Goal: Information Seeking & Learning: Learn about a topic

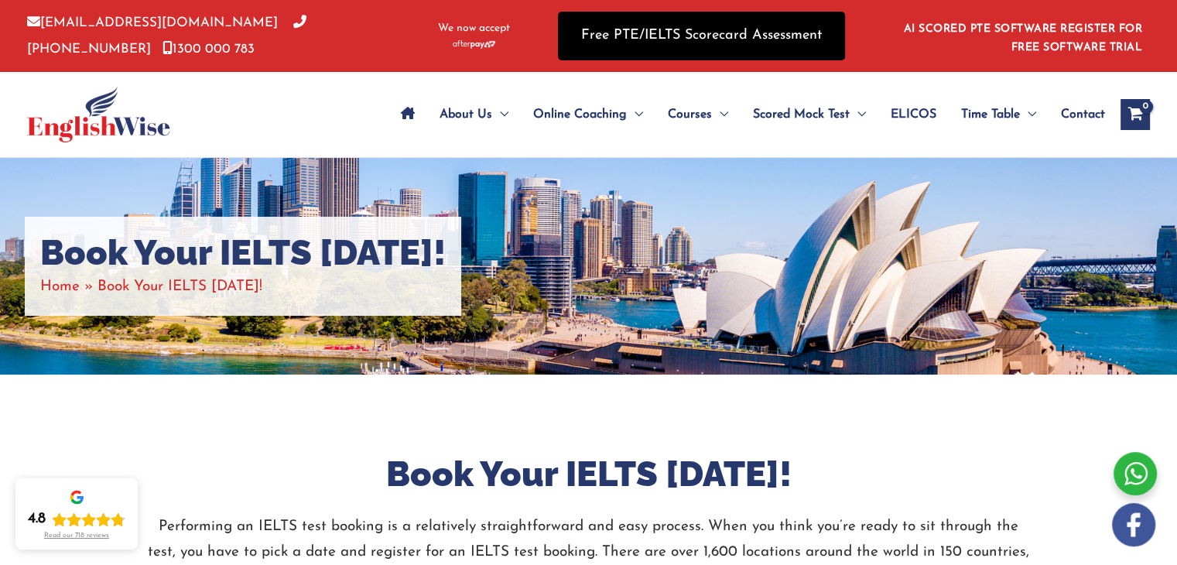
click at [732, 35] on link "Free PTE/IELTS Scorecard Assessment" at bounding box center [701, 36] width 287 height 49
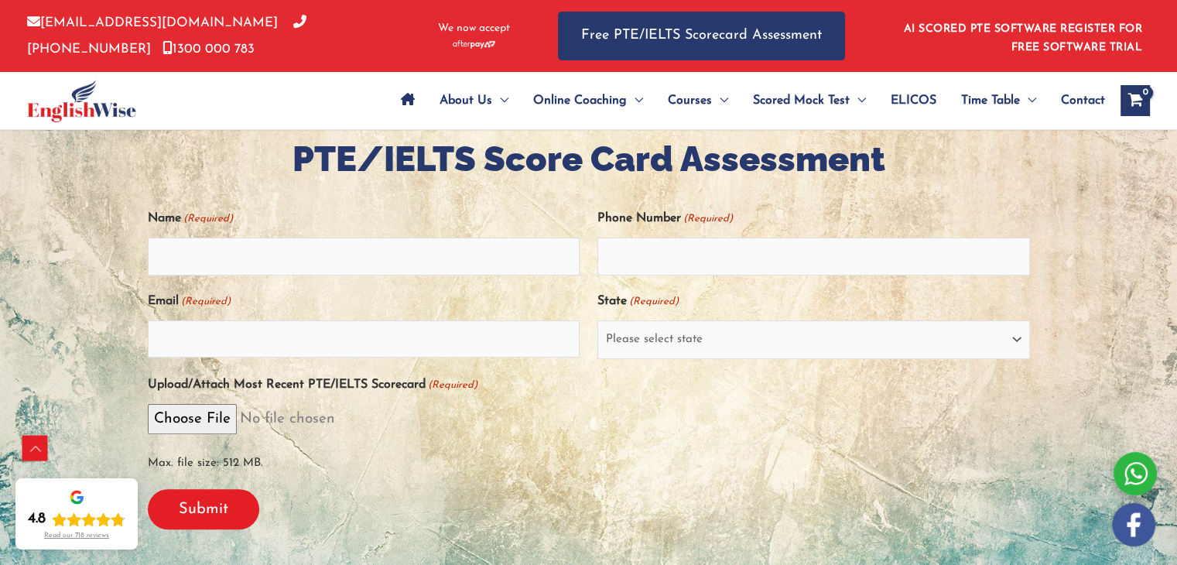
scroll to position [316, 0]
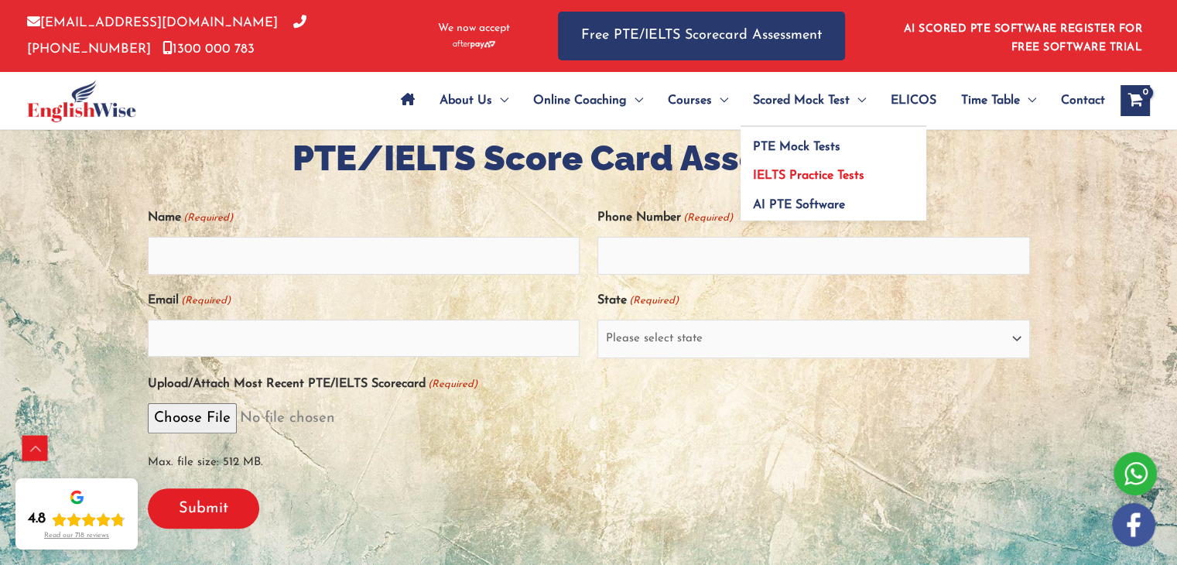
click at [793, 183] on link "IELTS Practice Tests" at bounding box center [834, 170] width 186 height 29
